Goal: Check status: Check status

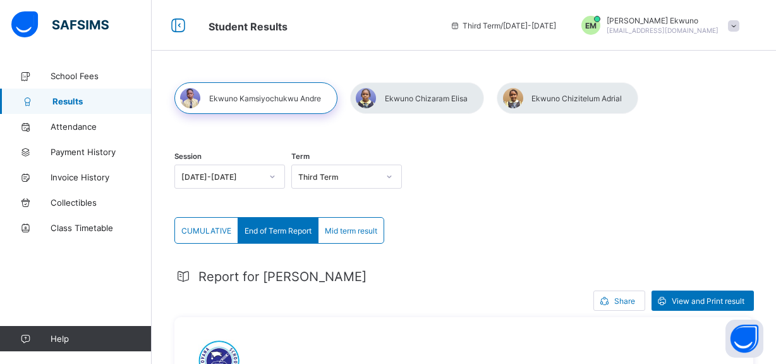
scroll to position [268, 0]
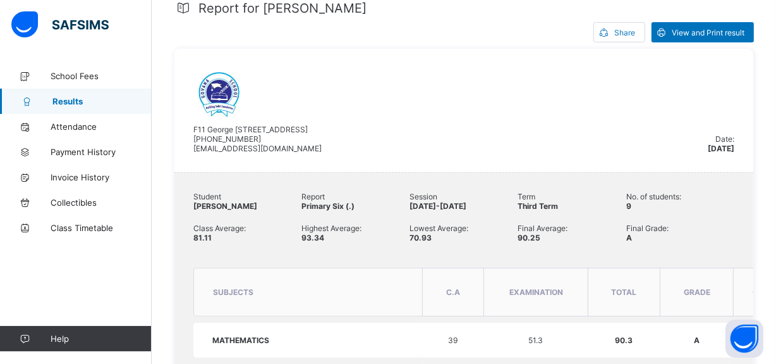
click at [85, 16] on img at bounding box center [59, 24] width 97 height 27
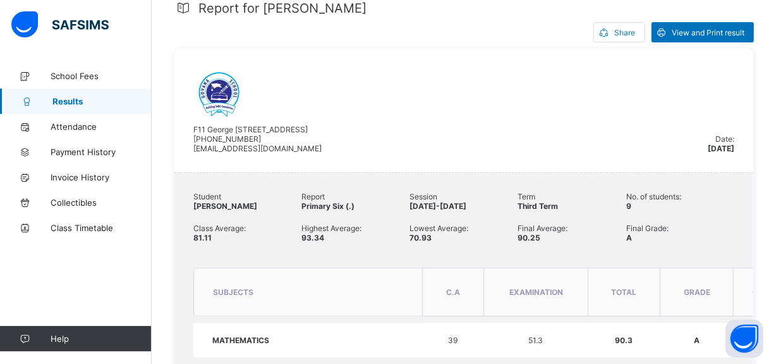
click at [81, 32] on img at bounding box center [59, 24] width 97 height 27
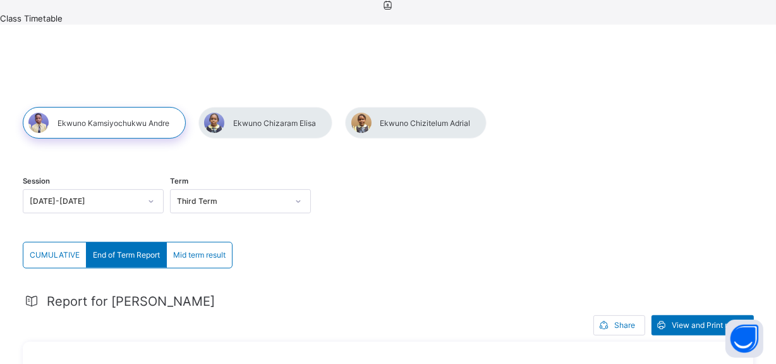
drag, startPoint x: 9, startPoint y: 18, endPoint x: 0, endPoint y: 21, distance: 9.8
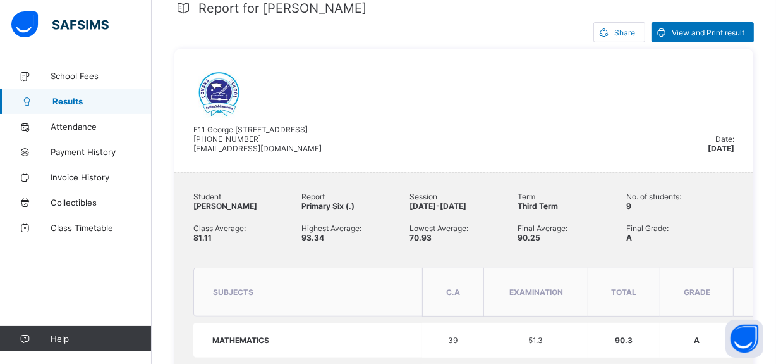
scroll to position [0, 0]
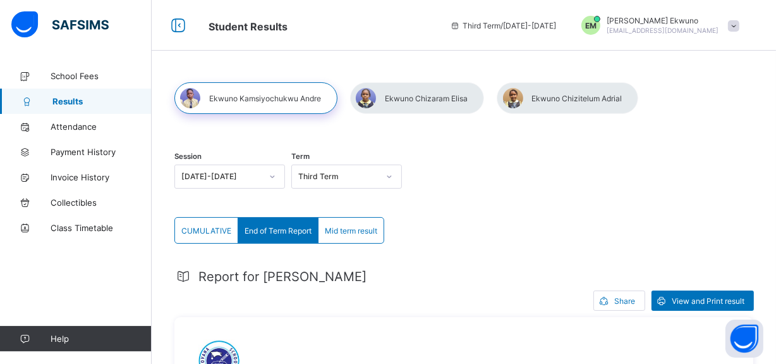
click at [740, 24] on span at bounding box center [733, 25] width 11 height 11
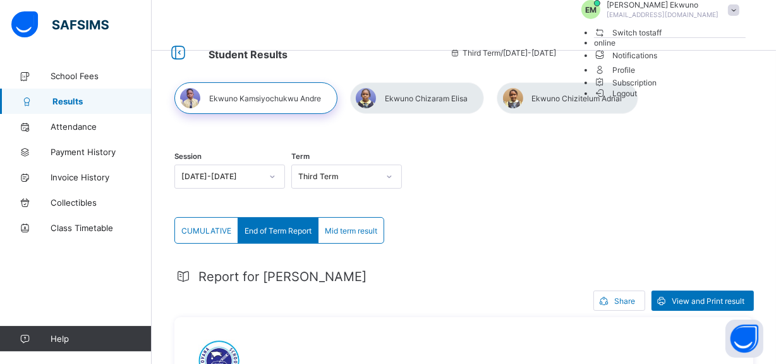
click at [663, 39] on span "Switch to staff" at bounding box center [628, 32] width 68 height 13
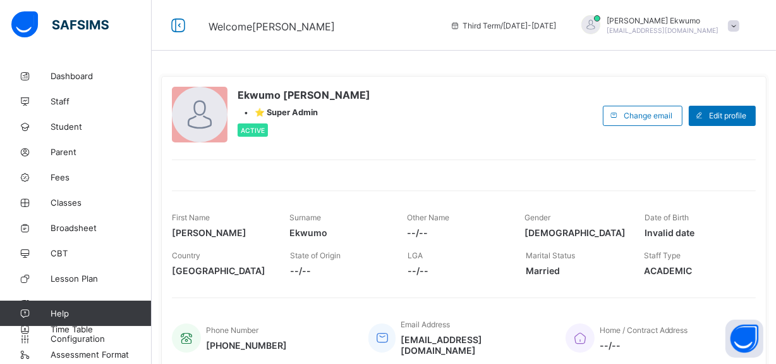
click at [59, 171] on link "Fees" at bounding box center [76, 176] width 152 height 25
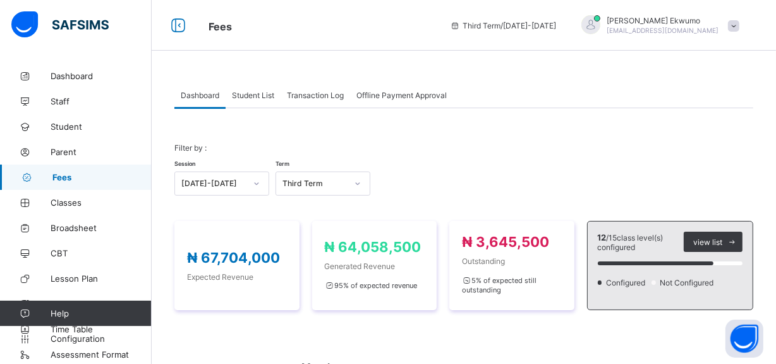
click at [253, 94] on span "Student List" at bounding box center [253, 94] width 42 height 9
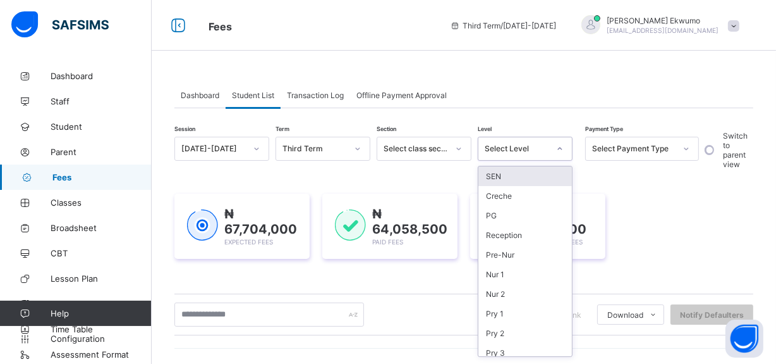
click at [543, 149] on div "Select Level" at bounding box center [517, 148] width 64 height 9
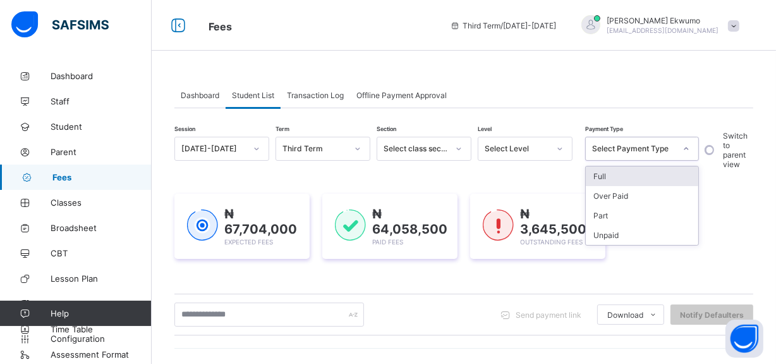
click at [628, 151] on div "Select Payment Type" at bounding box center [633, 148] width 83 height 9
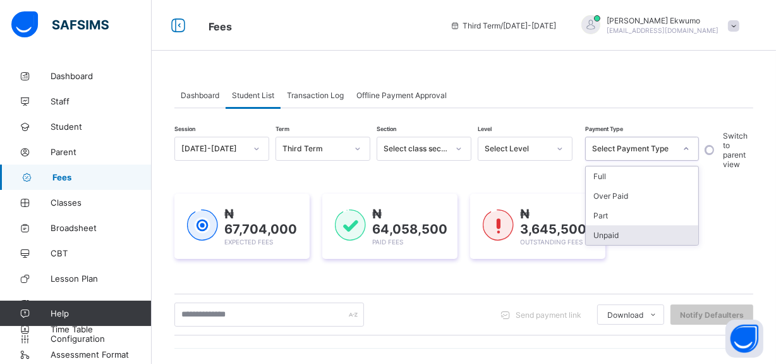
click at [617, 233] on div "Unpaid" at bounding box center [642, 235] width 113 height 20
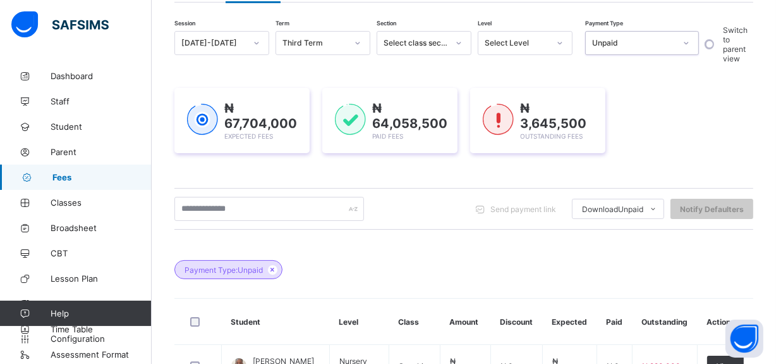
scroll to position [107, 0]
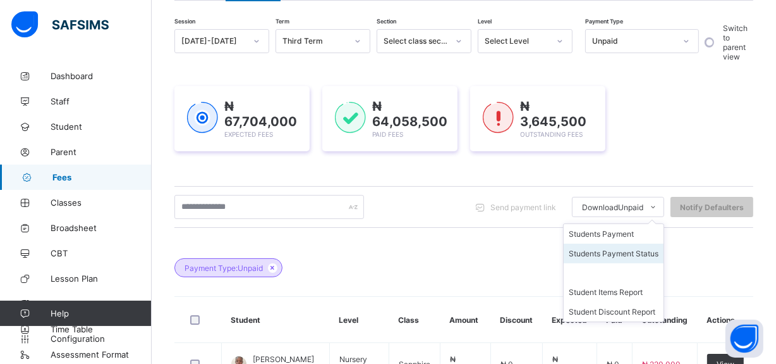
click at [646, 254] on li "Students Payment Status" at bounding box center [614, 253] width 100 height 20
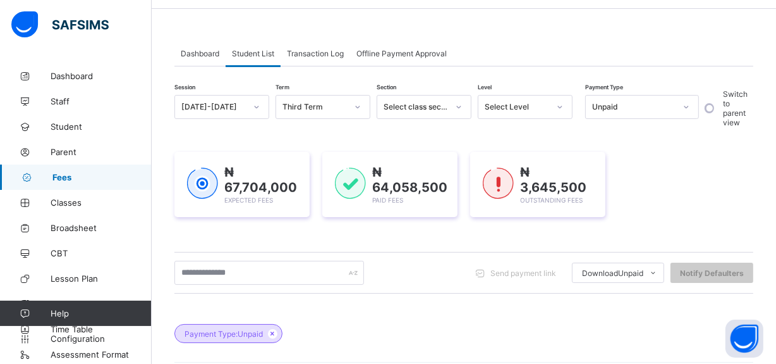
scroll to position [28, 0]
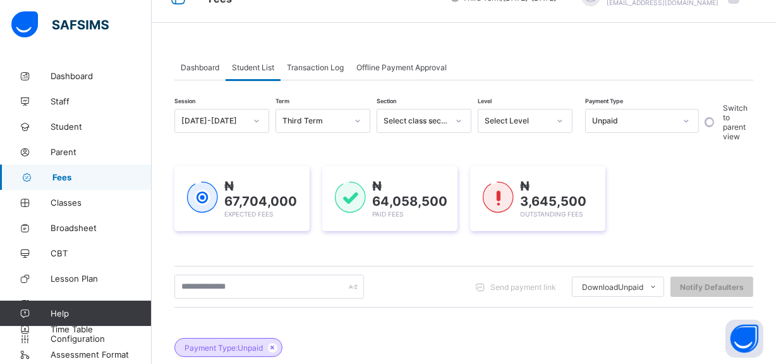
click at [682, 123] on div at bounding box center [686, 121] width 21 height 20
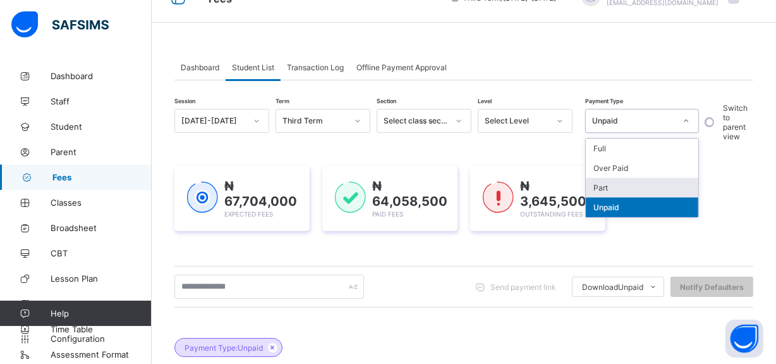
click at [623, 188] on div "Part" at bounding box center [642, 188] width 113 height 20
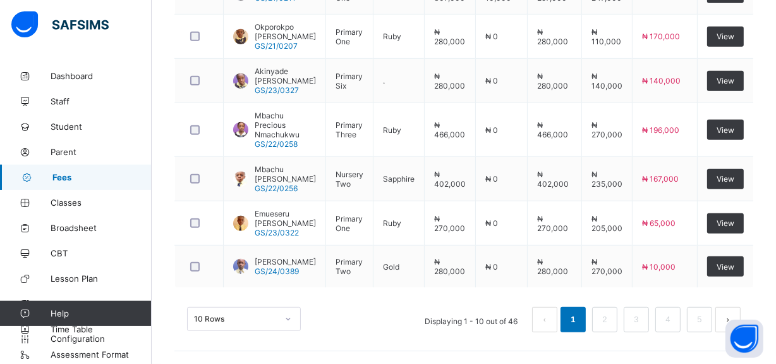
scroll to position [631, 0]
click at [611, 322] on link "2" at bounding box center [605, 319] width 12 height 16
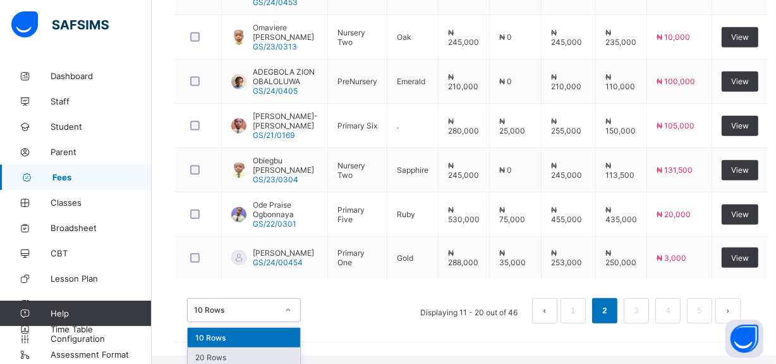
scroll to position [671, 0]
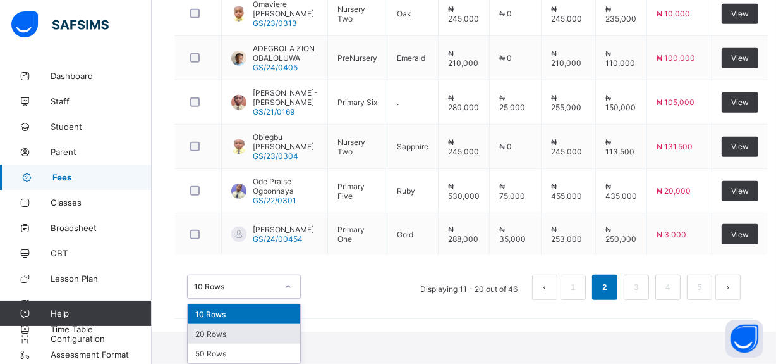
click at [274, 298] on div "option 20 Rows focused, 2 of 3. 3 results available. Use Up and Down to choose …" at bounding box center [244, 286] width 114 height 24
click at [240, 360] on div "50 Rows" at bounding box center [244, 353] width 113 height 20
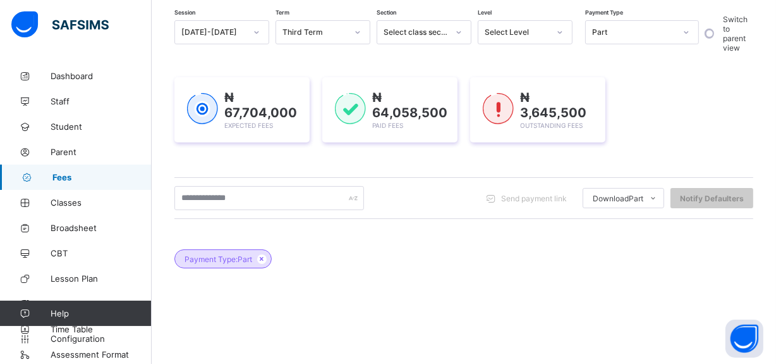
scroll to position [286, 0]
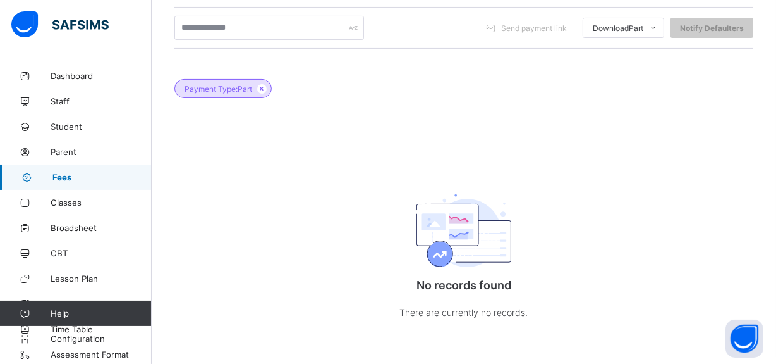
click at [457, 221] on img at bounding box center [464, 232] width 95 height 76
click at [263, 87] on icon at bounding box center [262, 89] width 11 height 8
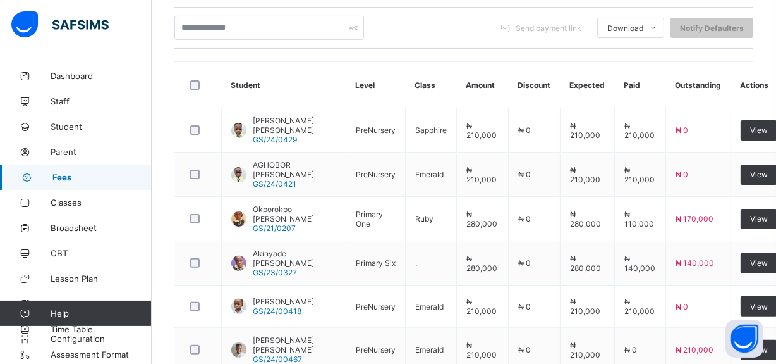
scroll to position [0, 0]
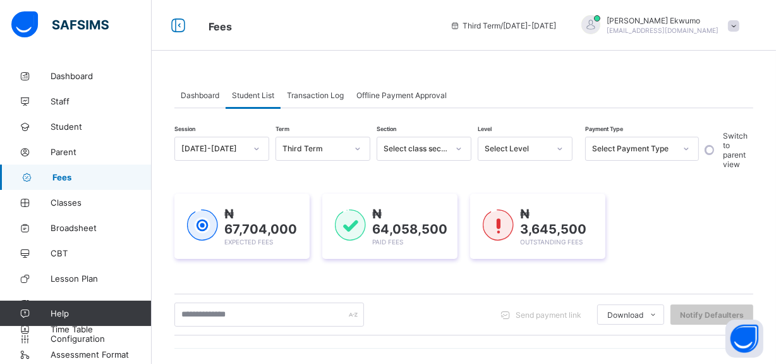
click at [552, 149] on div at bounding box center [559, 148] width 21 height 20
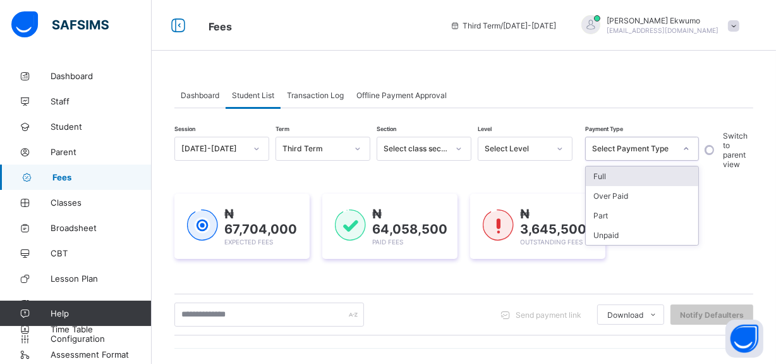
click at [644, 147] on div "Select Payment Type" at bounding box center [633, 148] width 83 height 9
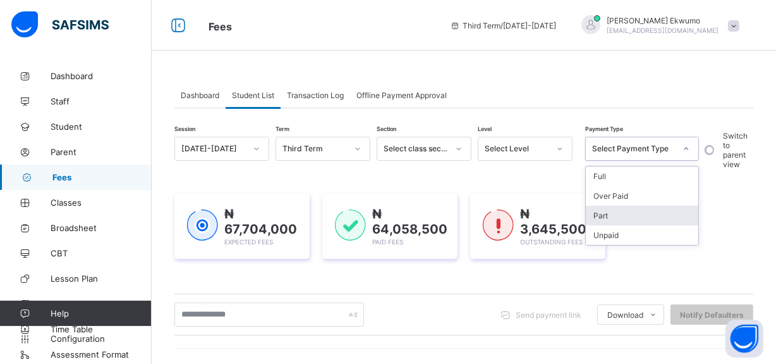
click at [619, 216] on div "Part" at bounding box center [642, 215] width 113 height 20
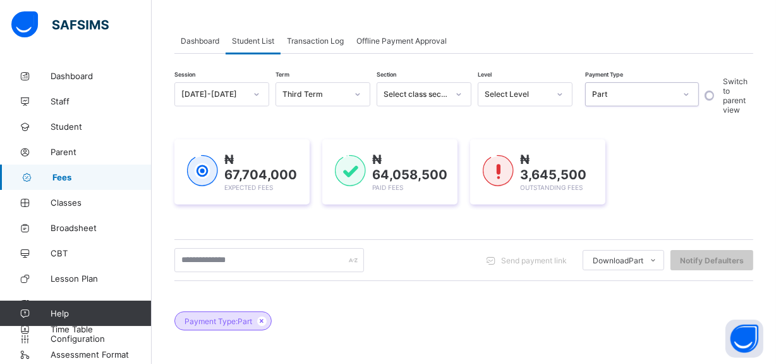
scroll to position [6, 0]
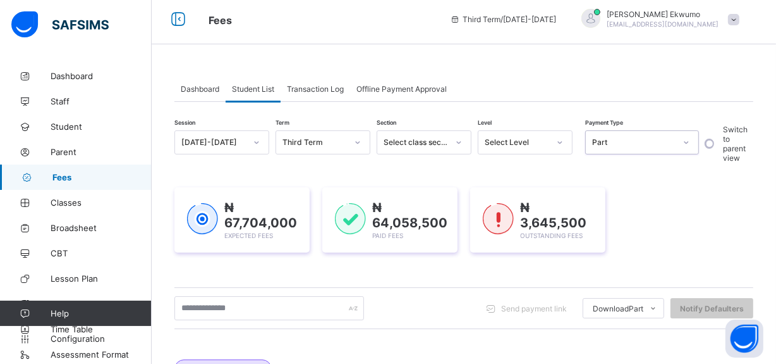
click at [331, 147] on div "Third Term" at bounding box center [311, 142] width 70 height 18
click at [316, 212] on div "First Term" at bounding box center [323, 209] width 94 height 20
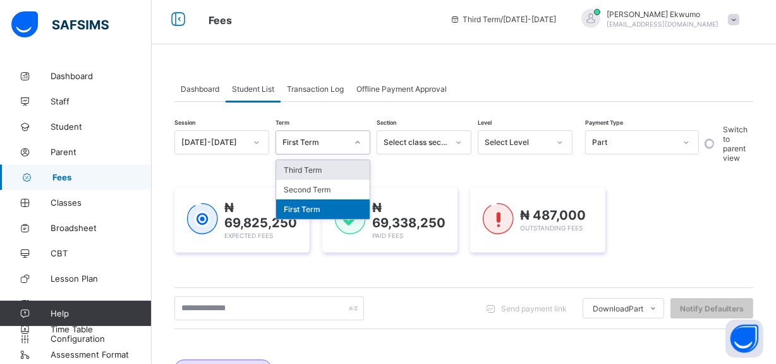
click at [312, 146] on div "First Term" at bounding box center [315, 142] width 64 height 9
click at [313, 188] on div "Second Term" at bounding box center [323, 190] width 94 height 20
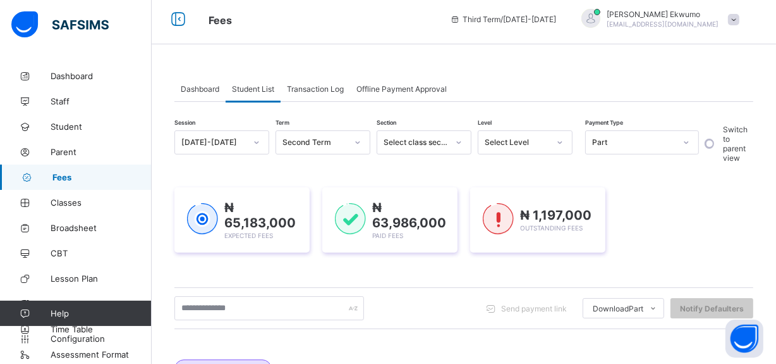
click at [339, 144] on div "Second Term" at bounding box center [315, 142] width 64 height 9
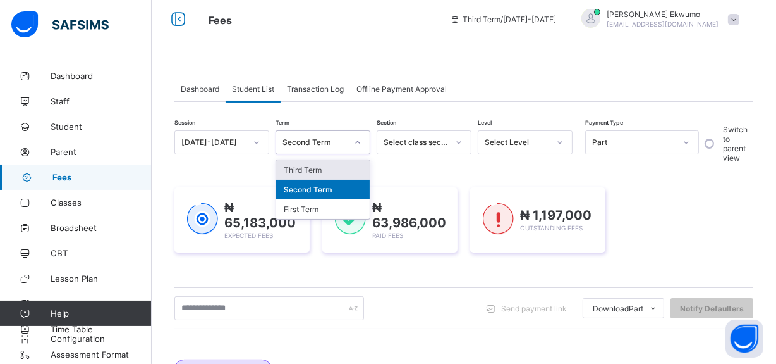
click at [339, 144] on div "Second Term" at bounding box center [315, 142] width 64 height 9
click at [320, 206] on div "First Term" at bounding box center [323, 209] width 94 height 20
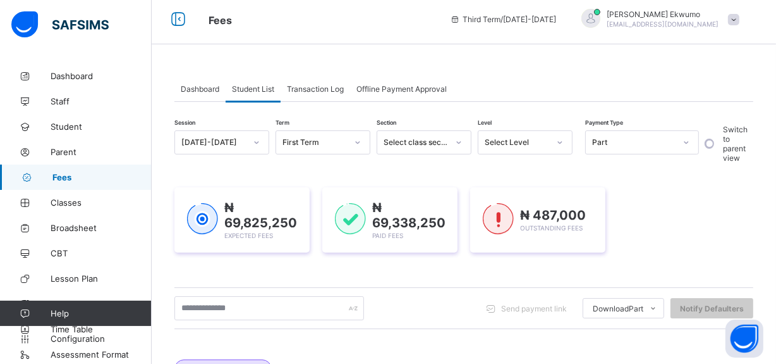
click at [614, 149] on div "Part" at bounding box center [630, 142] width 89 height 18
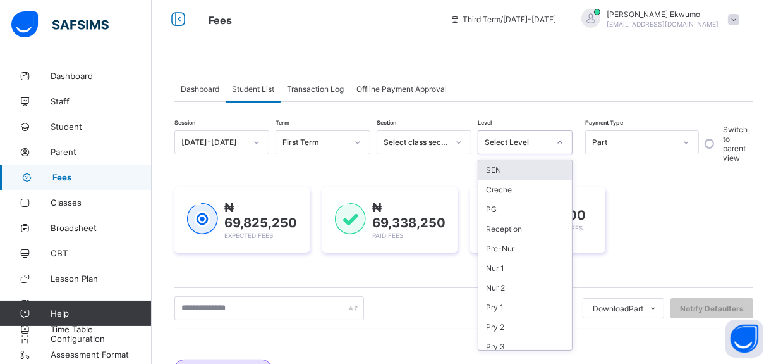
click at [541, 146] on div "Select Level" at bounding box center [517, 142] width 64 height 9
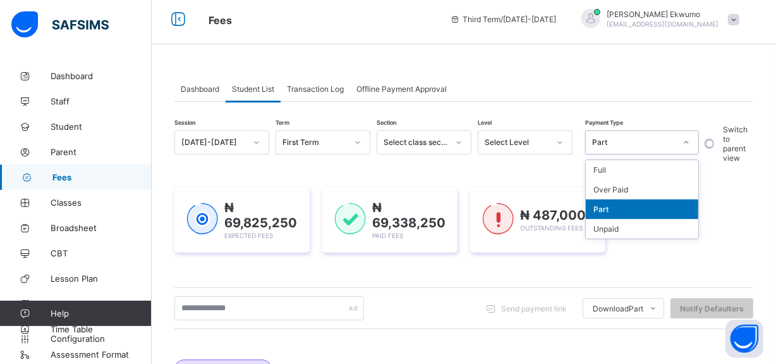
click at [629, 149] on div "Part" at bounding box center [630, 142] width 89 height 18
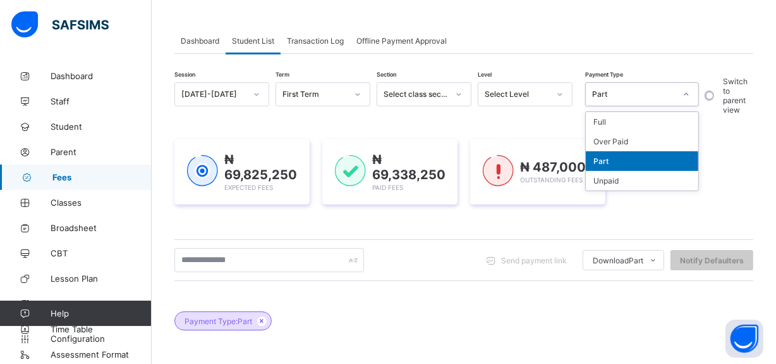
scroll to position [9, 0]
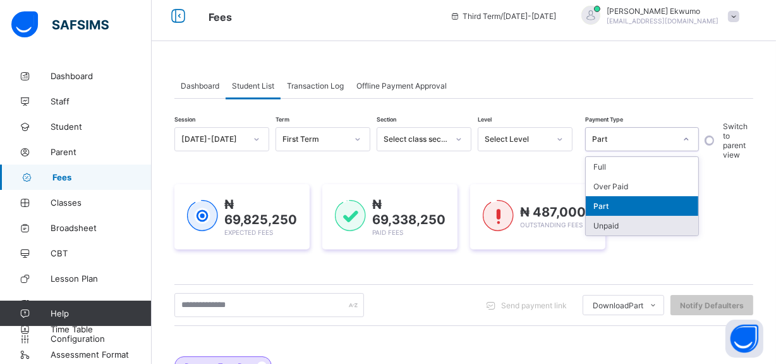
click at [670, 221] on div "Unpaid" at bounding box center [642, 226] width 113 height 20
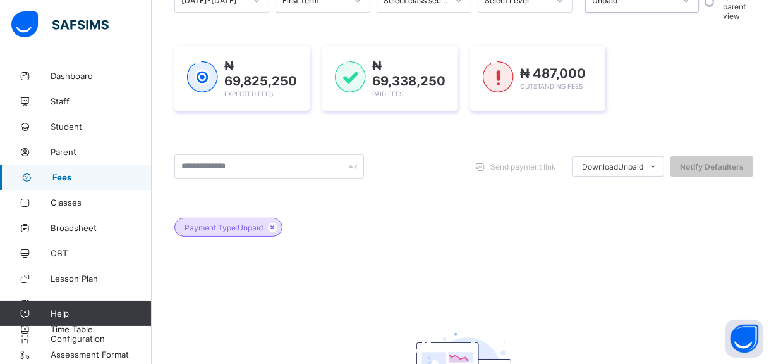
scroll to position [175, 0]
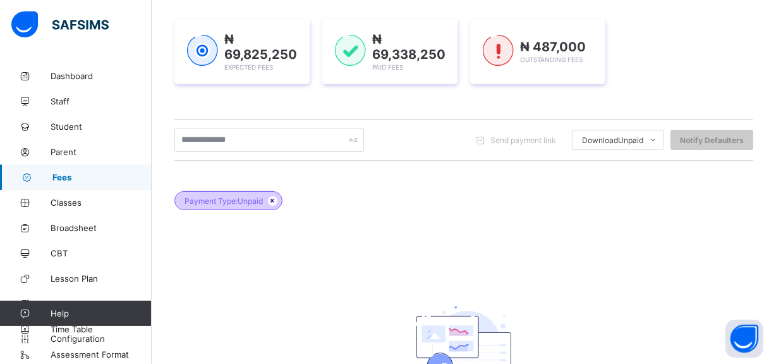
click at [273, 197] on icon at bounding box center [272, 201] width 11 height 8
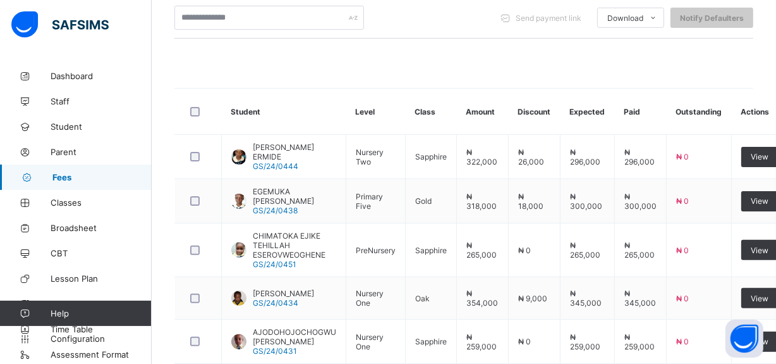
scroll to position [0, 0]
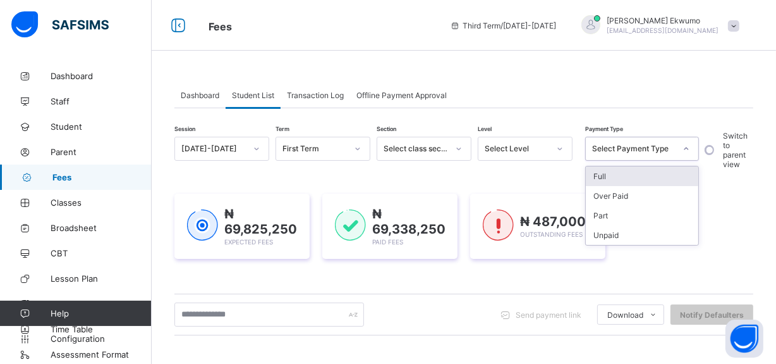
click at [673, 153] on div "Select Payment Type" at bounding box center [630, 149] width 89 height 18
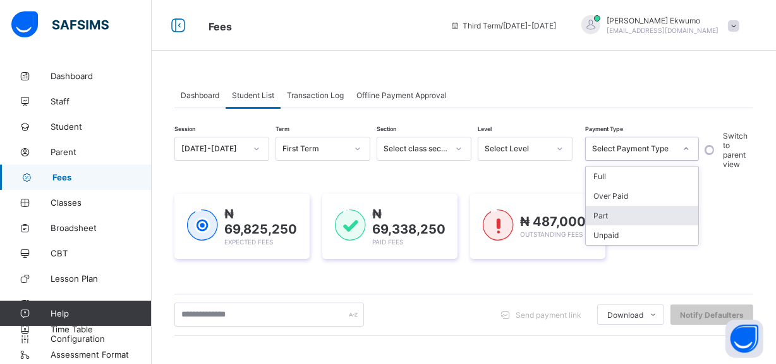
click at [613, 210] on div "Part" at bounding box center [642, 215] width 113 height 20
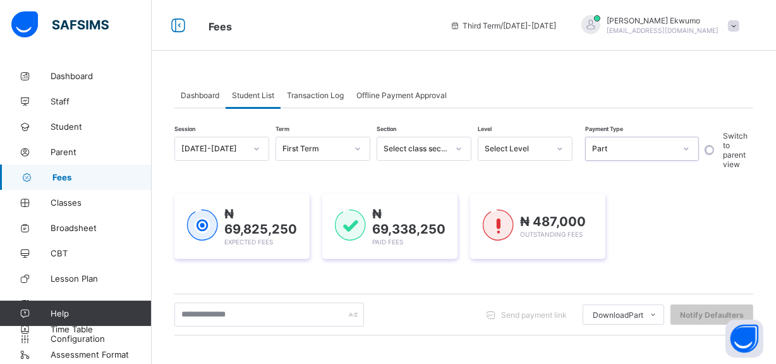
click at [681, 150] on div at bounding box center [686, 148] width 21 height 20
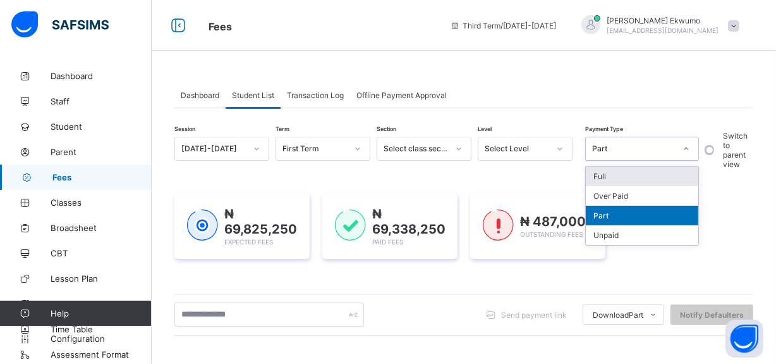
click at [625, 180] on div "Full" at bounding box center [642, 176] width 113 height 20
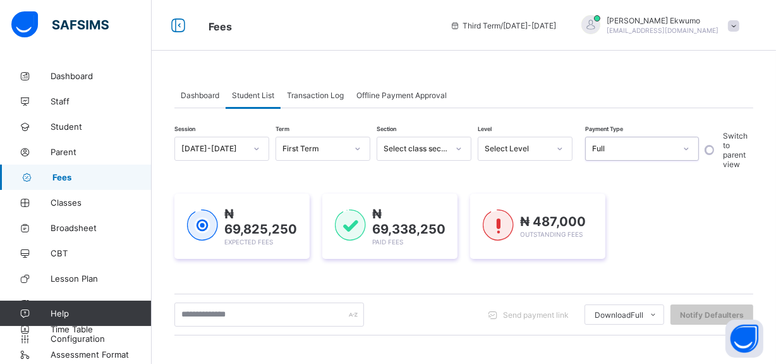
click at [613, 151] on div "Full" at bounding box center [633, 148] width 83 height 9
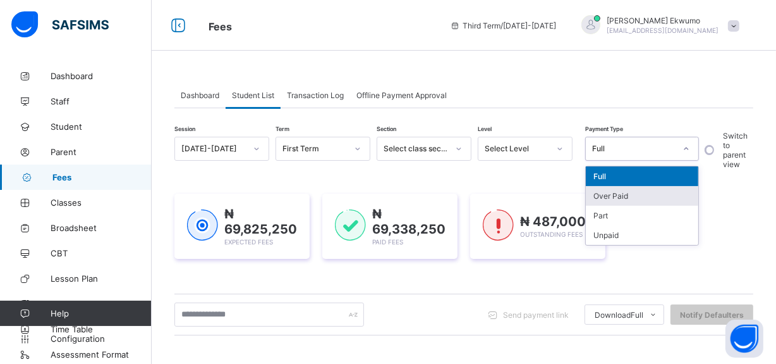
click at [623, 196] on div "Over Paid" at bounding box center [642, 196] width 113 height 20
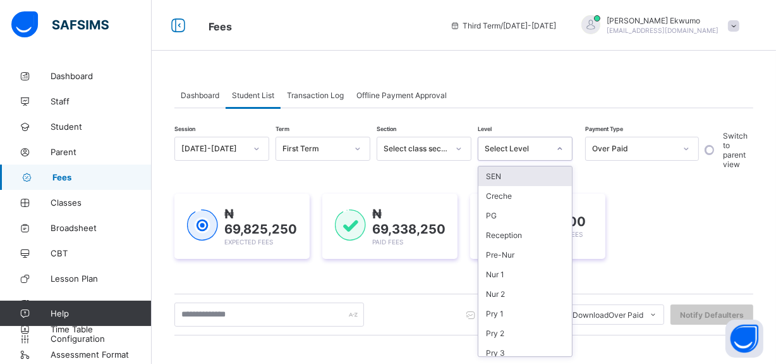
click at [510, 149] on div "Select Level" at bounding box center [517, 148] width 64 height 9
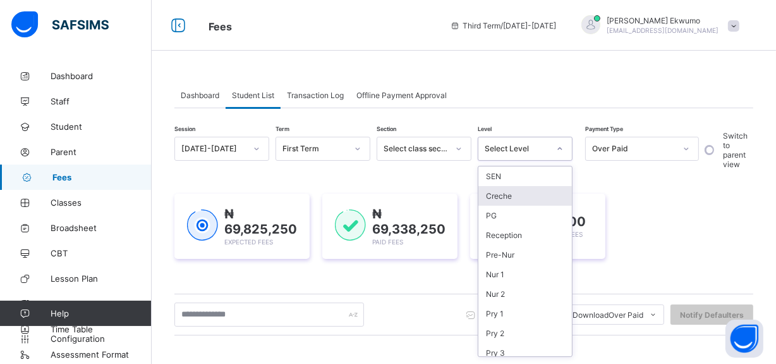
click at [636, 152] on div "Over Paid" at bounding box center [633, 148] width 83 height 9
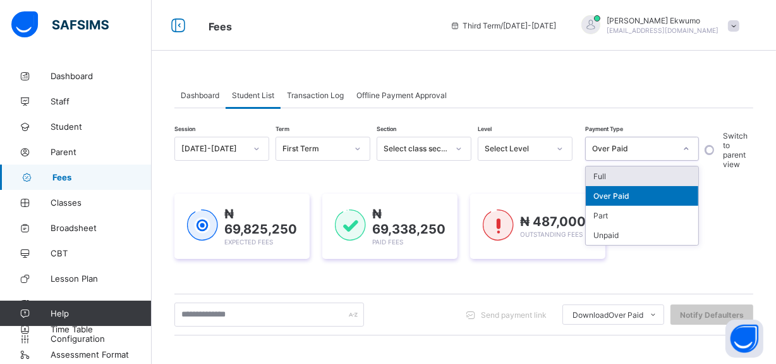
click at [608, 168] on div "Full" at bounding box center [642, 176] width 113 height 20
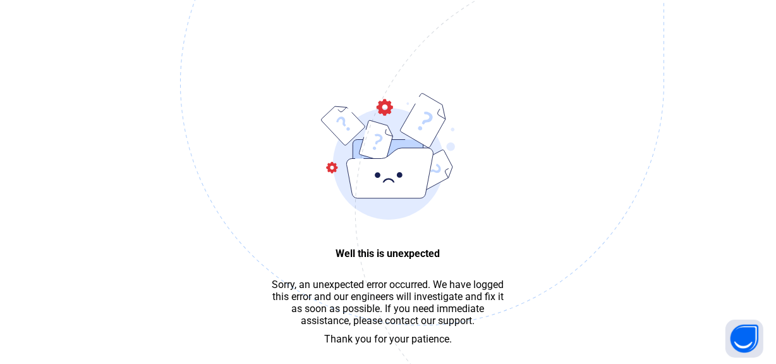
click at [295, 61] on img at bounding box center [509, 146] width 659 height 611
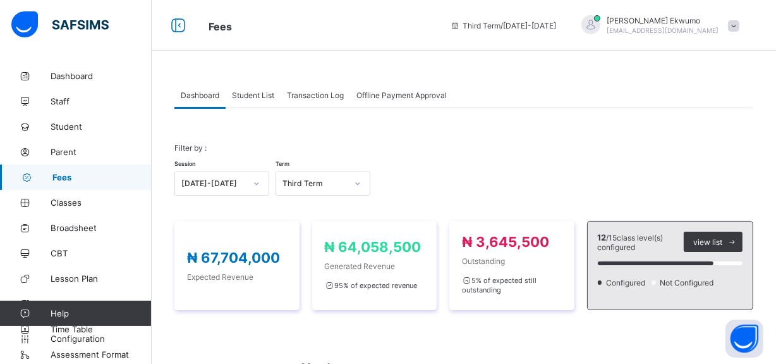
click at [327, 188] on div "Third Term" at bounding box center [311, 184] width 70 height 18
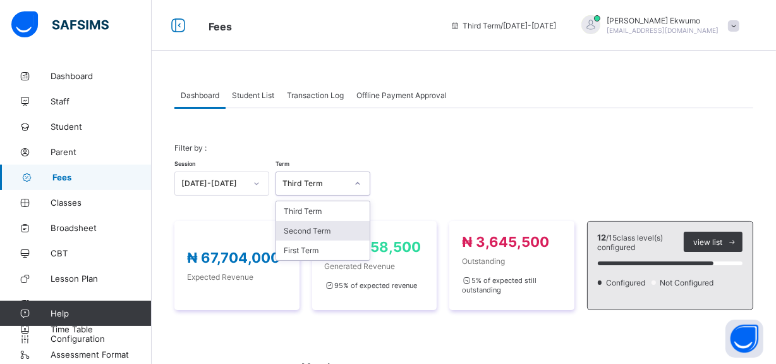
click at [326, 235] on div "Second Term" at bounding box center [323, 231] width 94 height 20
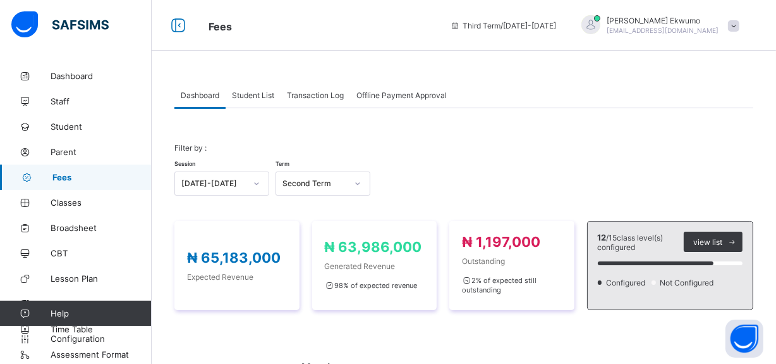
click at [259, 89] on div "Student List" at bounding box center [253, 94] width 55 height 25
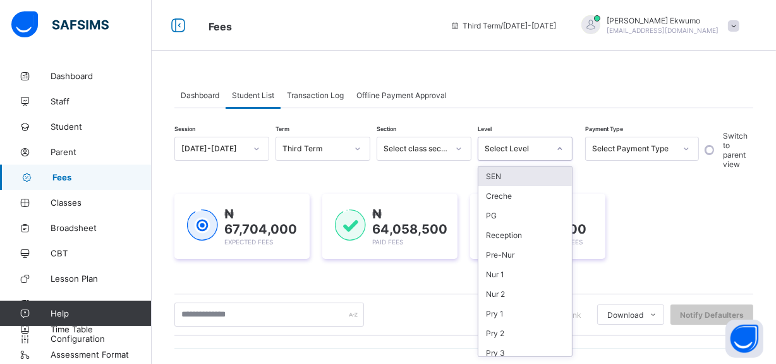
click at [542, 147] on div "Select Level" at bounding box center [517, 148] width 64 height 9
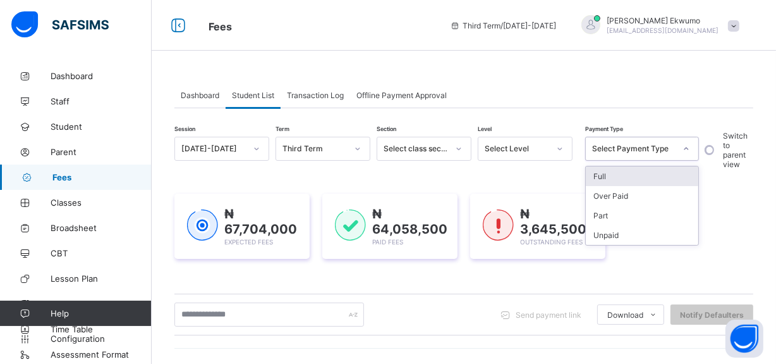
click at [640, 155] on div "Select Payment Type" at bounding box center [630, 149] width 89 height 18
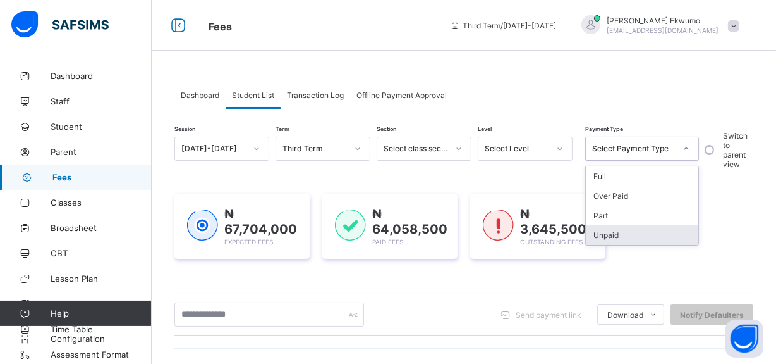
click at [637, 232] on div "Unpaid" at bounding box center [642, 235] width 113 height 20
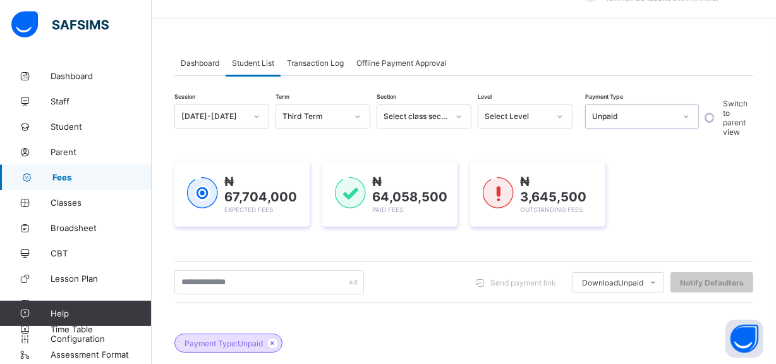
scroll to position [22, 0]
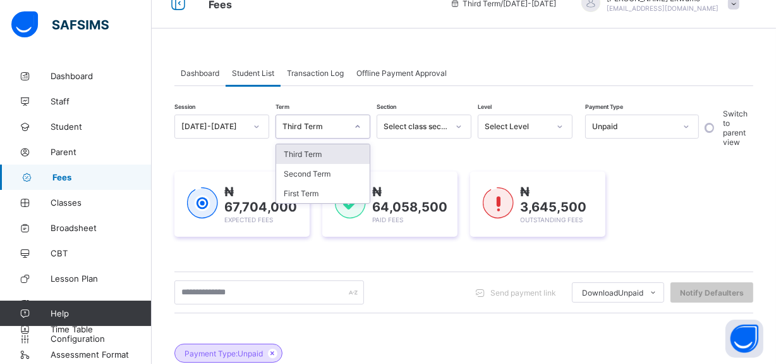
click at [313, 122] on div "Third Term" at bounding box center [315, 126] width 64 height 9
click at [325, 175] on div "Second Term" at bounding box center [323, 174] width 94 height 20
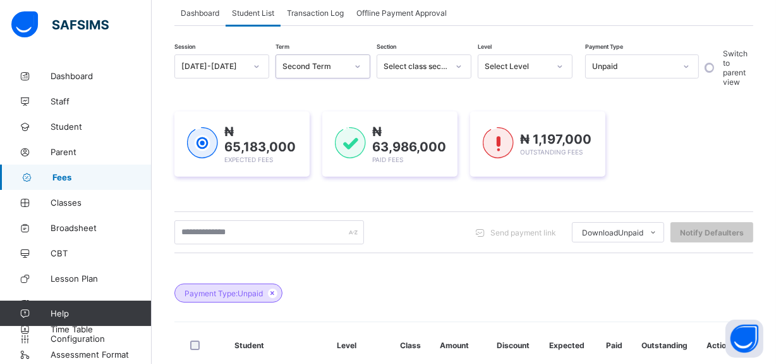
scroll to position [61, 0]
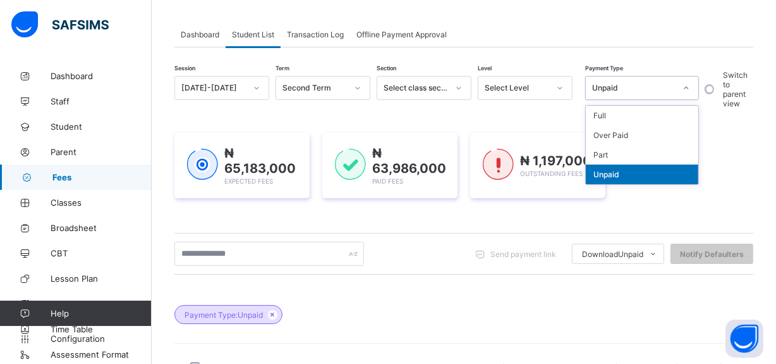
click at [649, 85] on div "Unpaid" at bounding box center [633, 87] width 83 height 9
click at [637, 157] on div "Part" at bounding box center [642, 155] width 113 height 20
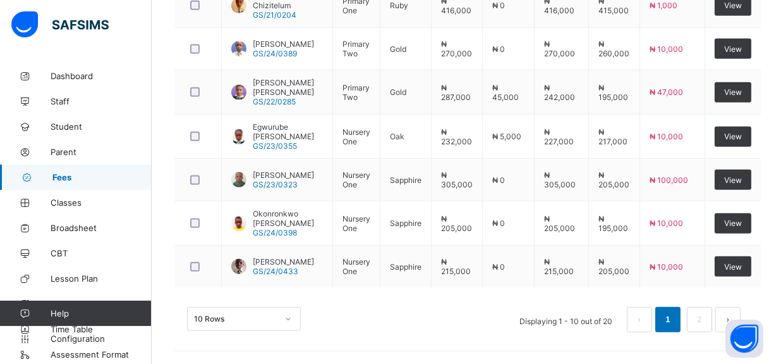
scroll to position [653, 0]
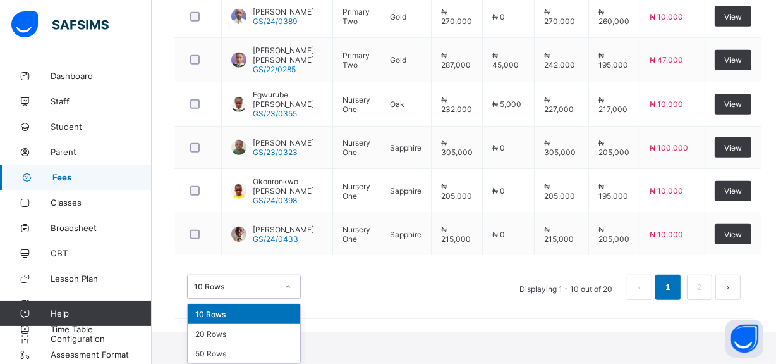
click at [248, 298] on div "option 10 Rows focused, 1 of 3. 3 results available. Use Up and Down to choose …" at bounding box center [244, 286] width 114 height 24
click at [239, 351] on div "50 Rows" at bounding box center [244, 353] width 113 height 20
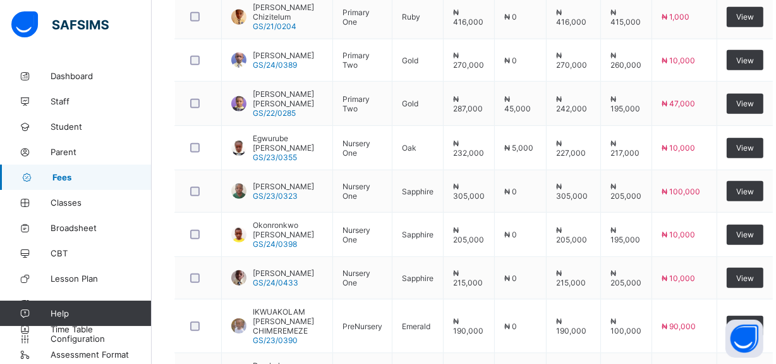
scroll to position [617, 0]
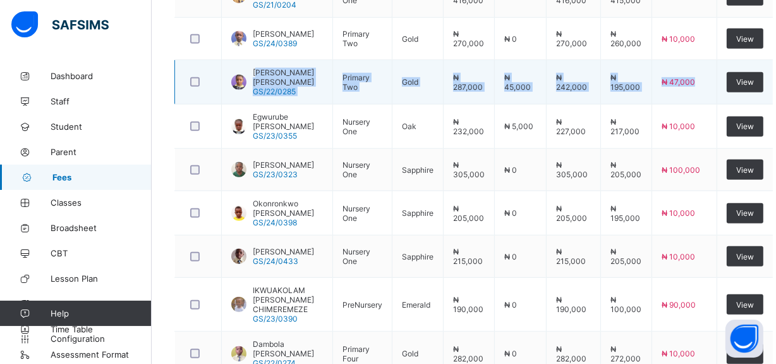
drag, startPoint x: 694, startPoint y: 89, endPoint x: 259, endPoint y: 79, distance: 435.1
click at [259, 79] on tr "Okon Richard Iniobong GS/22/0285 Primary Two Gold ₦ 287,000 ₦ 45,000 ₦ 242,000 …" at bounding box center [474, 82] width 599 height 44
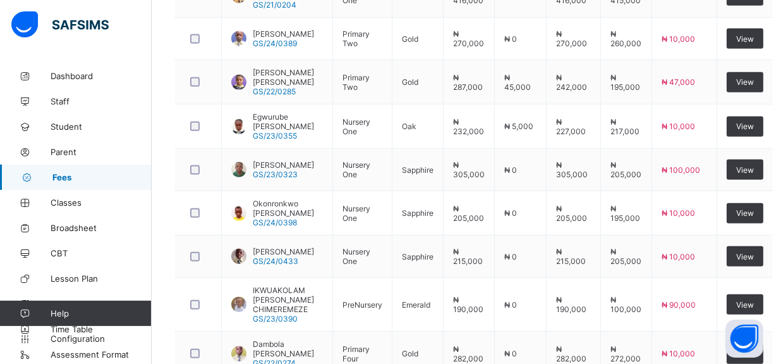
click at [772, 190] on div "Dashboard Student List Transaction Log Offline Payment Approval Student List Mo…" at bounding box center [464, 123] width 625 height 1354
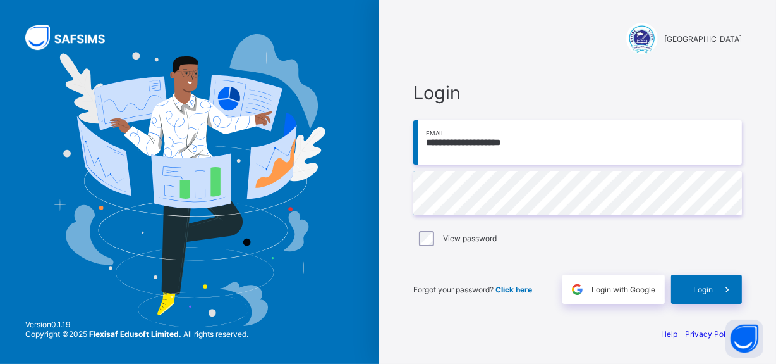
scroll to position [2, 0]
